Goal: Check status

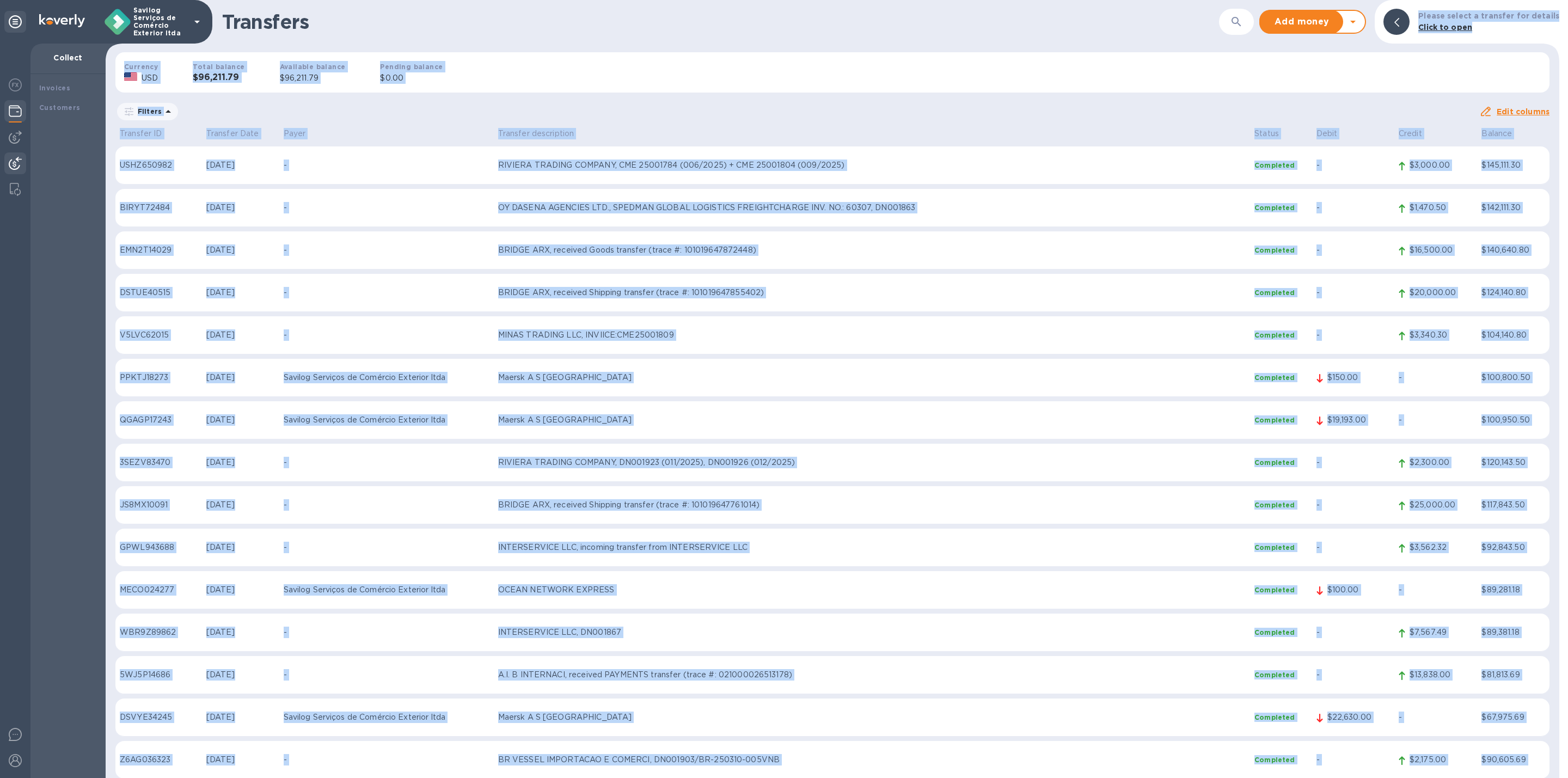
scroll to position [2532, 0]
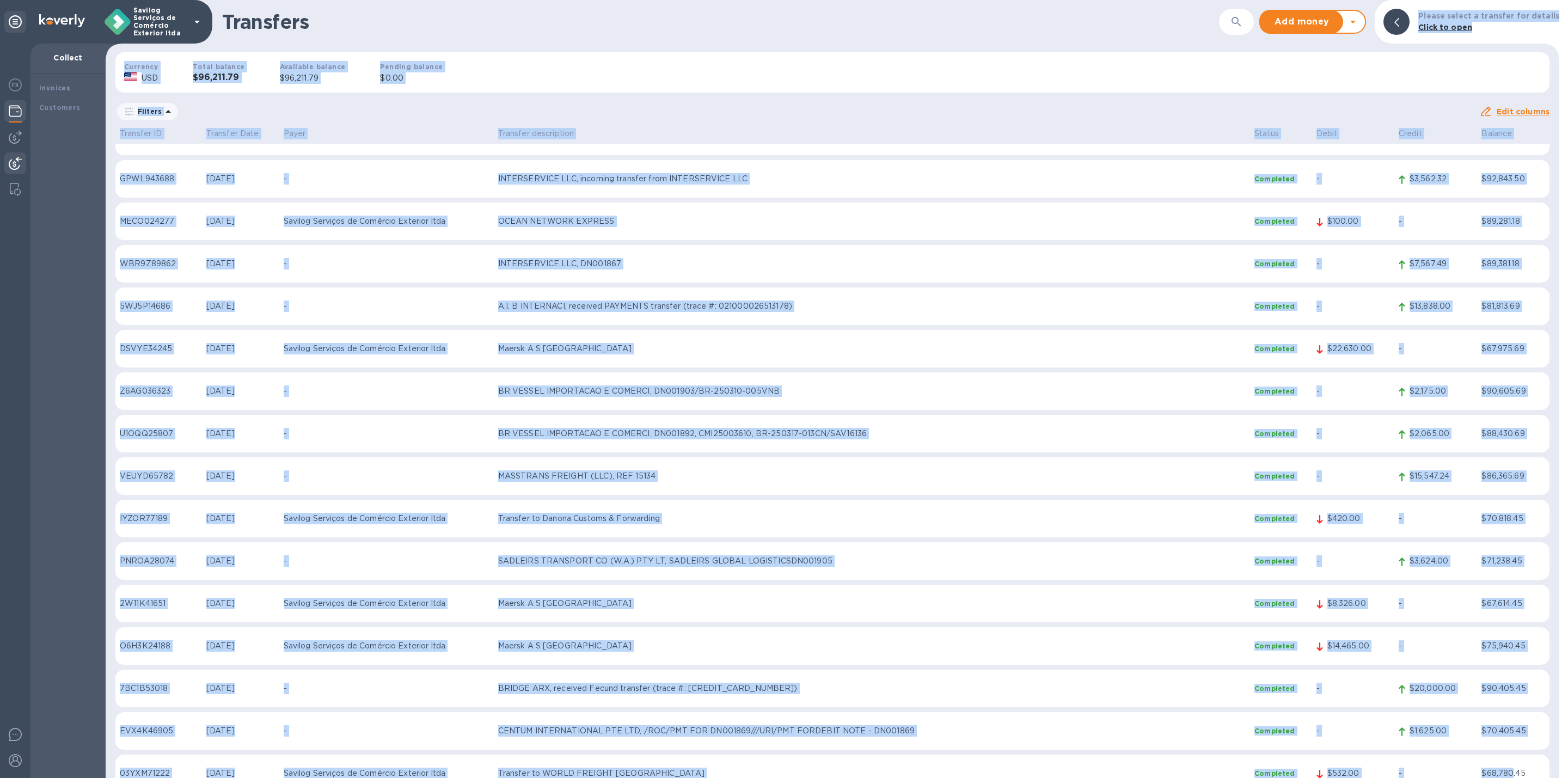
drag, startPoint x: 597, startPoint y: 11, endPoint x: 1511, endPoint y: 775, distance: 1191.3
click at [1510, 777] on html "Savilog Serviços de Comércio Exterior ltda Collect Invoices Customers Transfers…" at bounding box center [784, 389] width 1568 height 778
click at [1370, 93] on div "Currency USD Total balance $96,211.79 Available balance $96,211.79 Pending bala…" at bounding box center [832, 72] width 1452 height 58
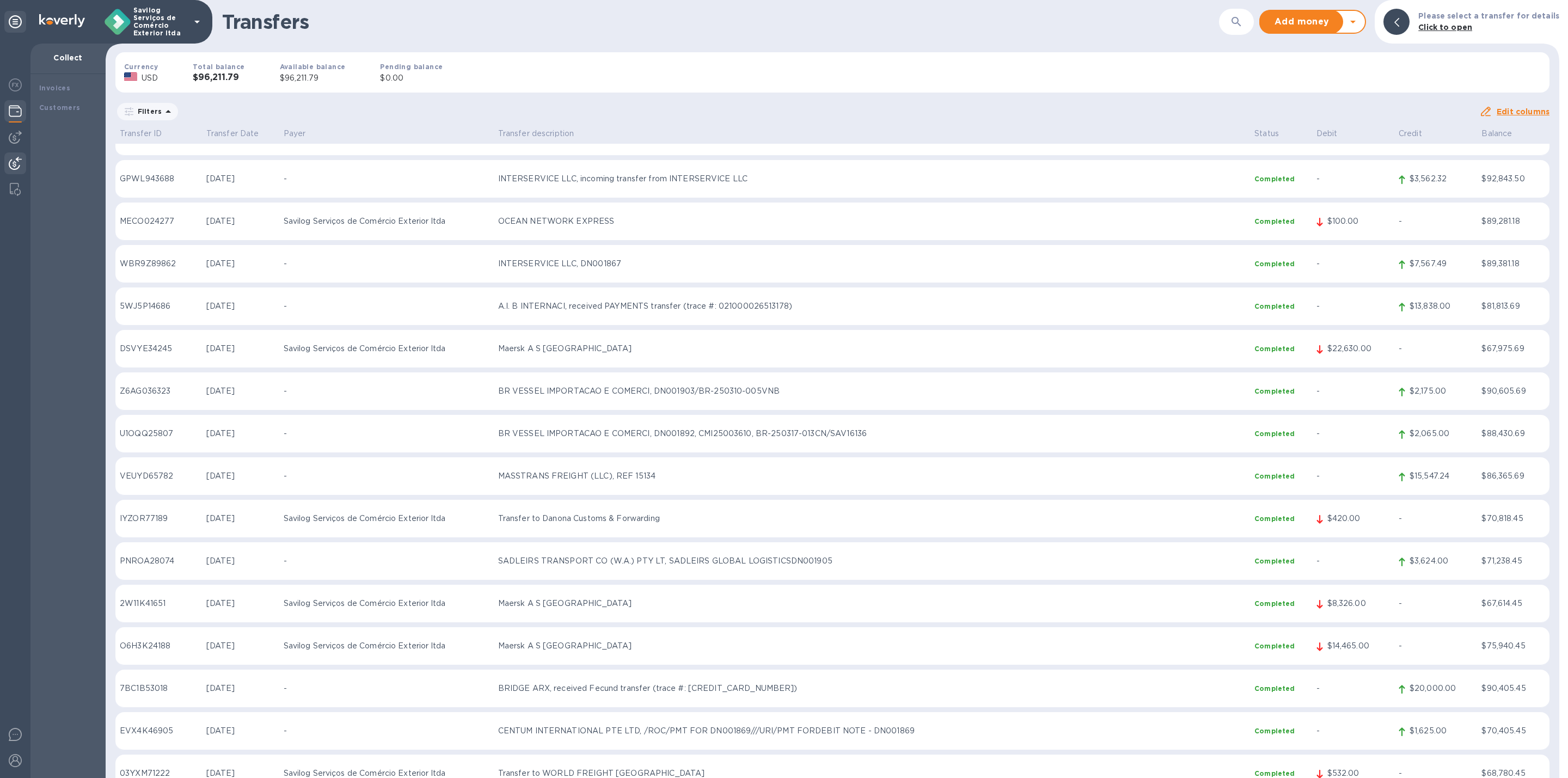
drag, startPoint x: 1553, startPoint y: 229, endPoint x: 1556, endPoint y: 252, distance: 23.2
click at [1559, 262] on div "Transfer ID Transfer Date Payer Transfer description Status Debit Credit Balanc…" at bounding box center [833, 452] width 1454 height 652
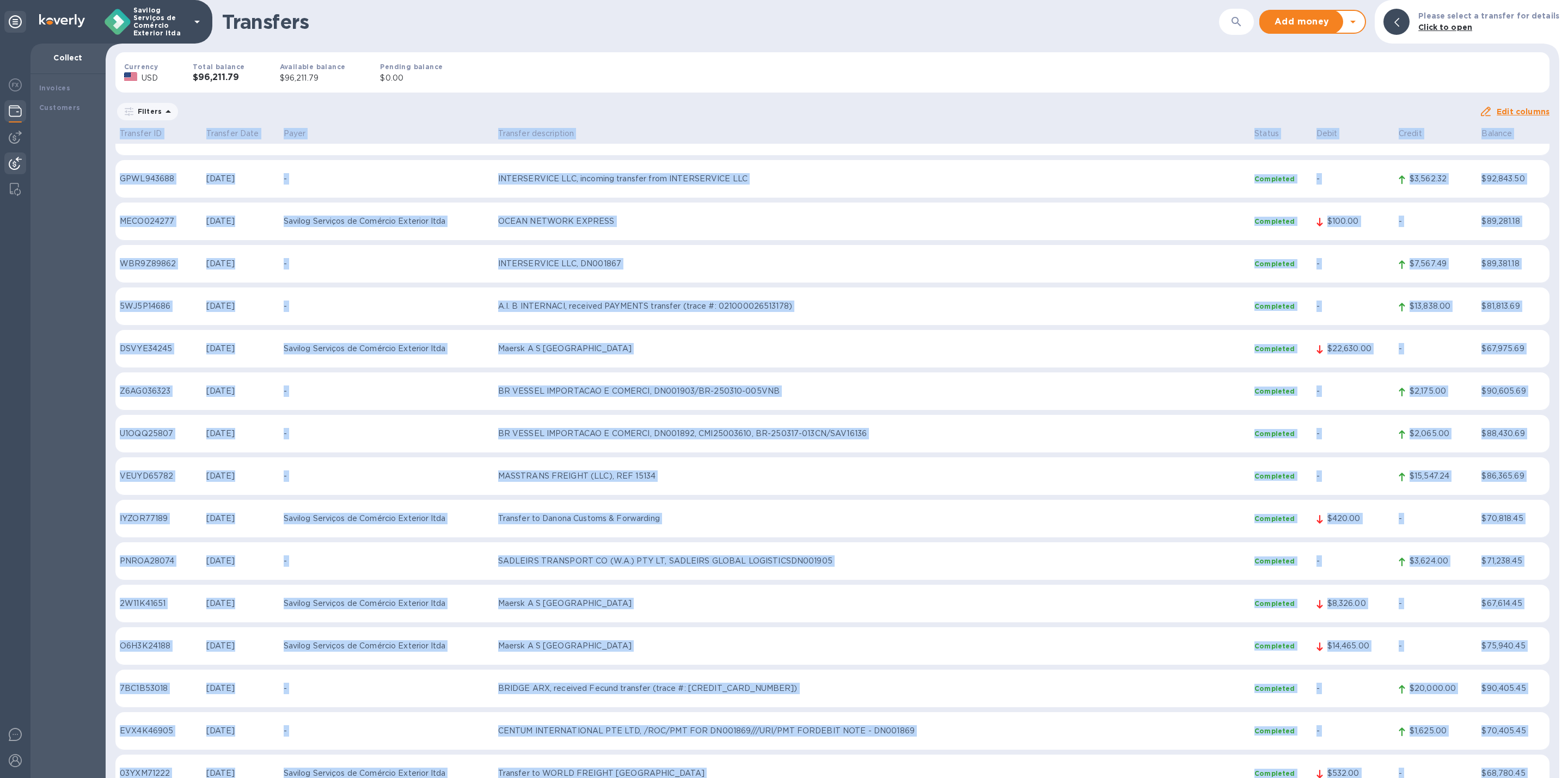
drag, startPoint x: 1554, startPoint y: 235, endPoint x: 1562, endPoint y: 651, distance: 416.1
click at [1567, 706] on div "Transfers ​ Add money Withdraw money Please select a transfer for details Click…" at bounding box center [837, 389] width 1463 height 778
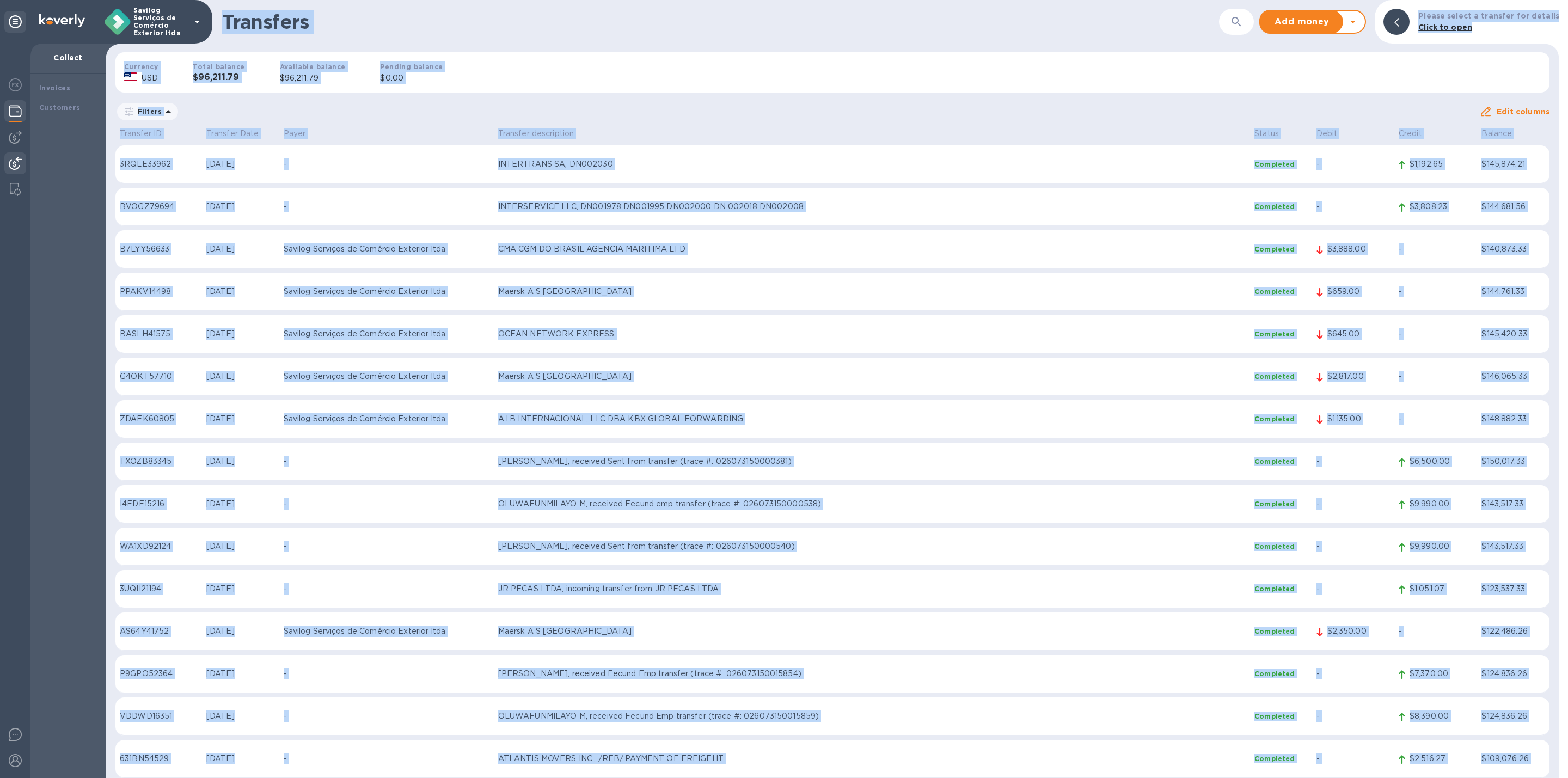
scroll to position [0, 0]
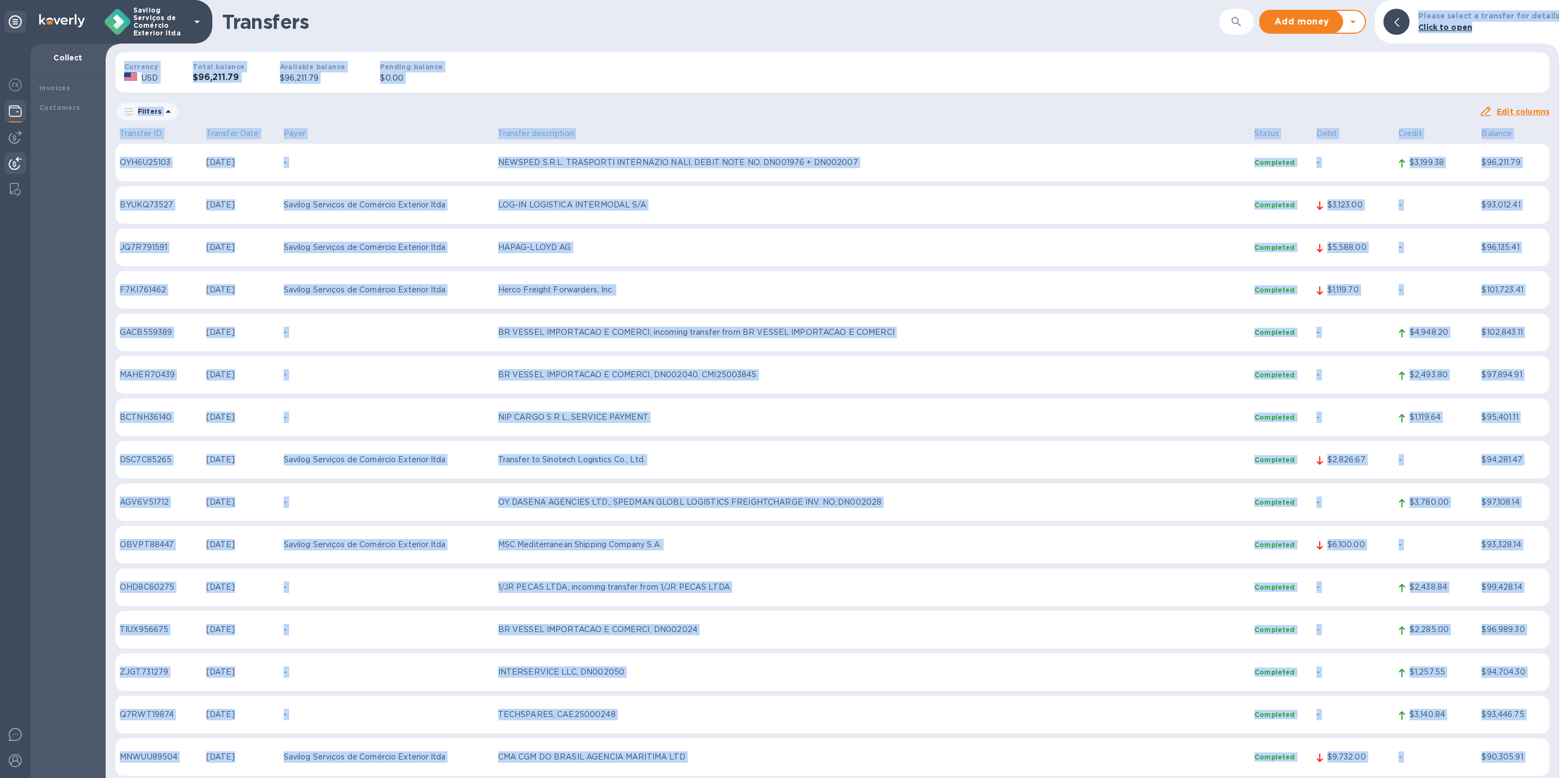
drag, startPoint x: 1541, startPoint y: 761, endPoint x: 564, endPoint y: 37, distance: 1216.0
click at [564, 37] on div "Transfers ​ Add money Withdraw money Please select a transfer for details Click…" at bounding box center [833, 389] width 1454 height 778
click at [564, 37] on div "Transfers ​ Add money Withdraw money Please select a transfer for details Click…" at bounding box center [833, 21] width 1454 height 43
